Goal: Task Accomplishment & Management: Use online tool/utility

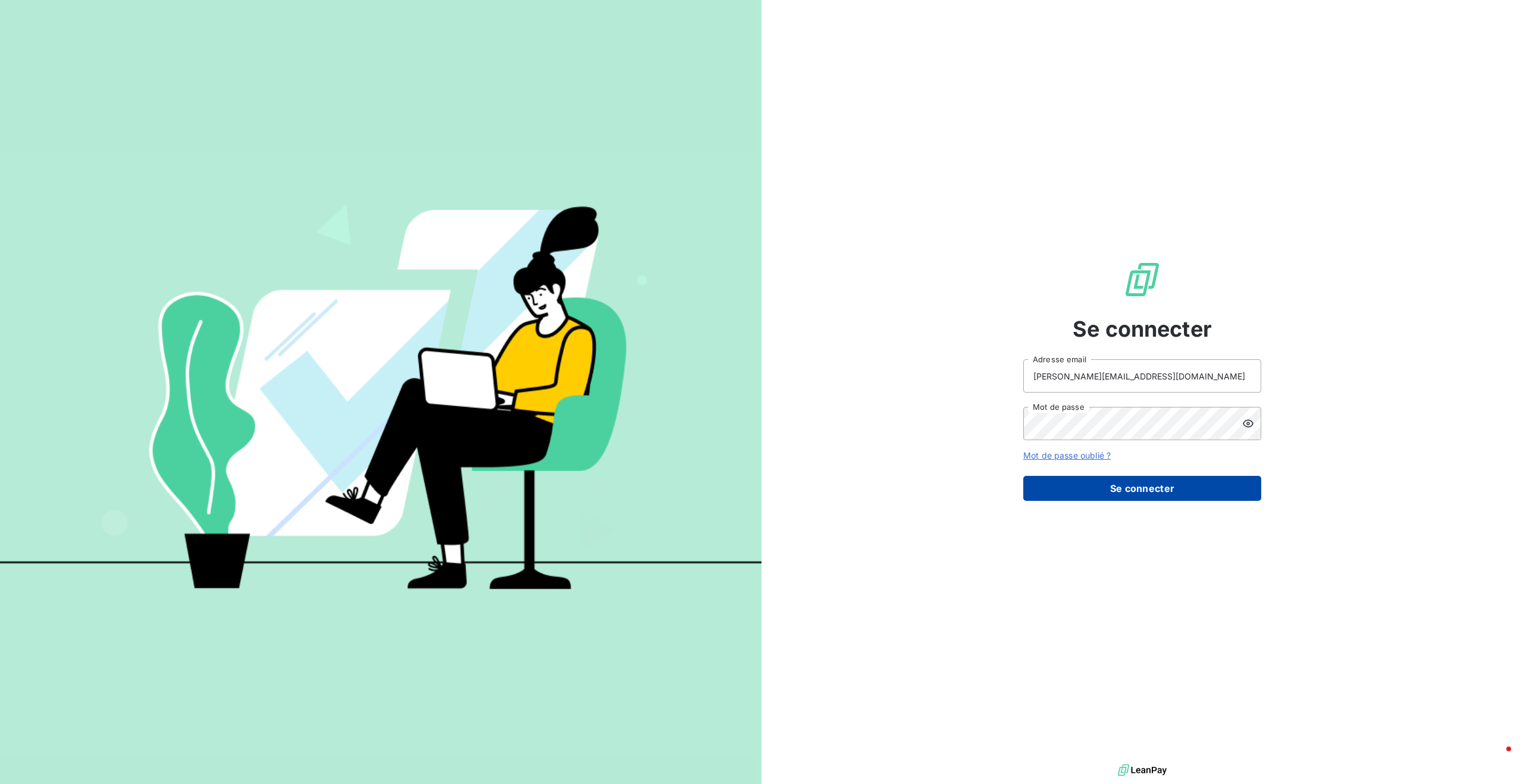
click at [1057, 494] on button "Se connecter" at bounding box center [1142, 488] width 238 height 25
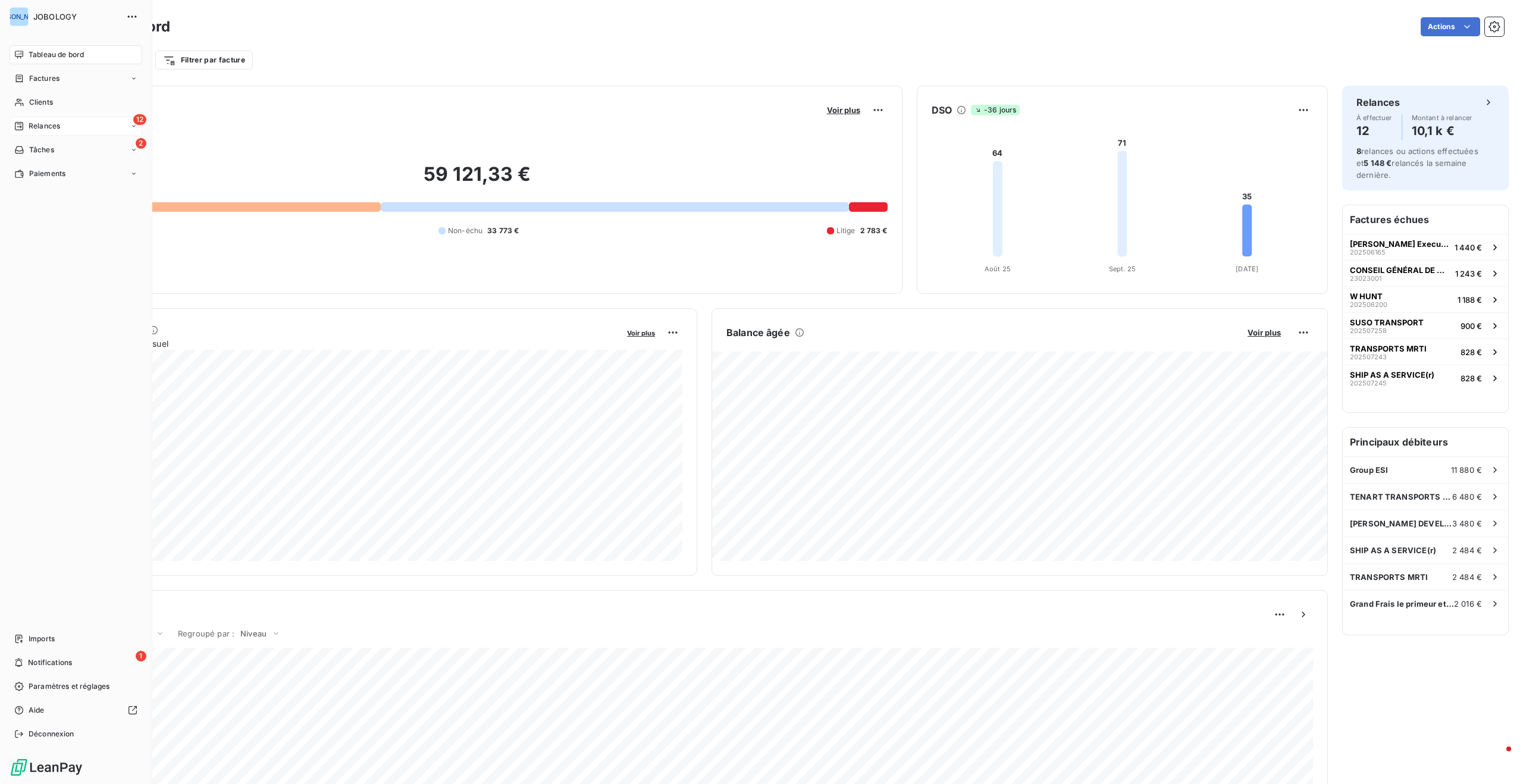
click at [47, 124] on span "Relances" at bounding box center [44, 125] width 32 height 11
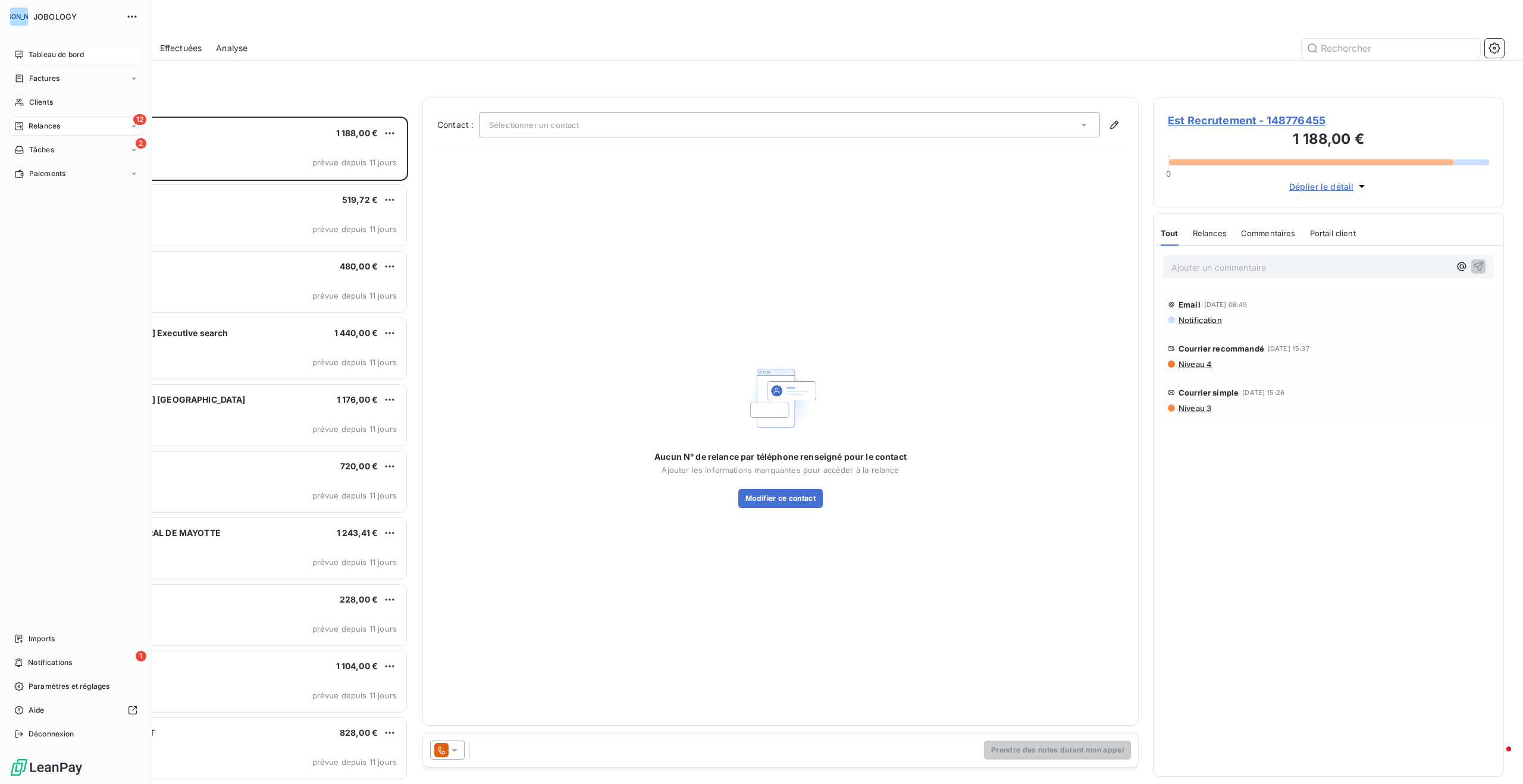
click at [26, 50] on div "Tableau de bord" at bounding box center [76, 54] width 132 height 19
